Goal: Task Accomplishment & Management: Complete application form

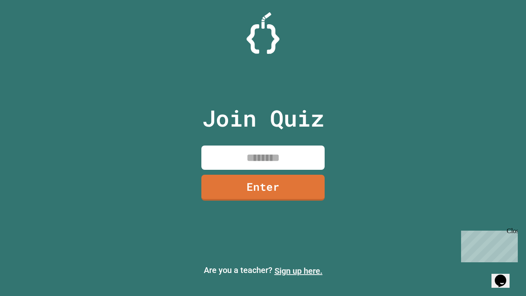
click at [298, 271] on link "Sign up here." at bounding box center [298, 271] width 48 height 10
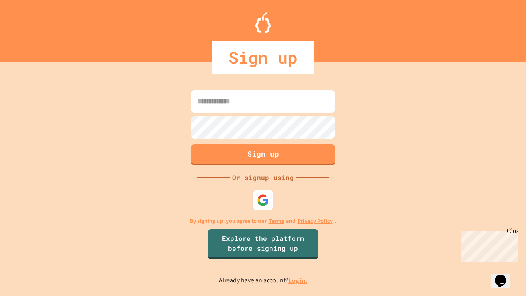
click at [298, 280] on link "Log in." at bounding box center [297, 280] width 19 height 9
